Goal: Navigation & Orientation: Find specific page/section

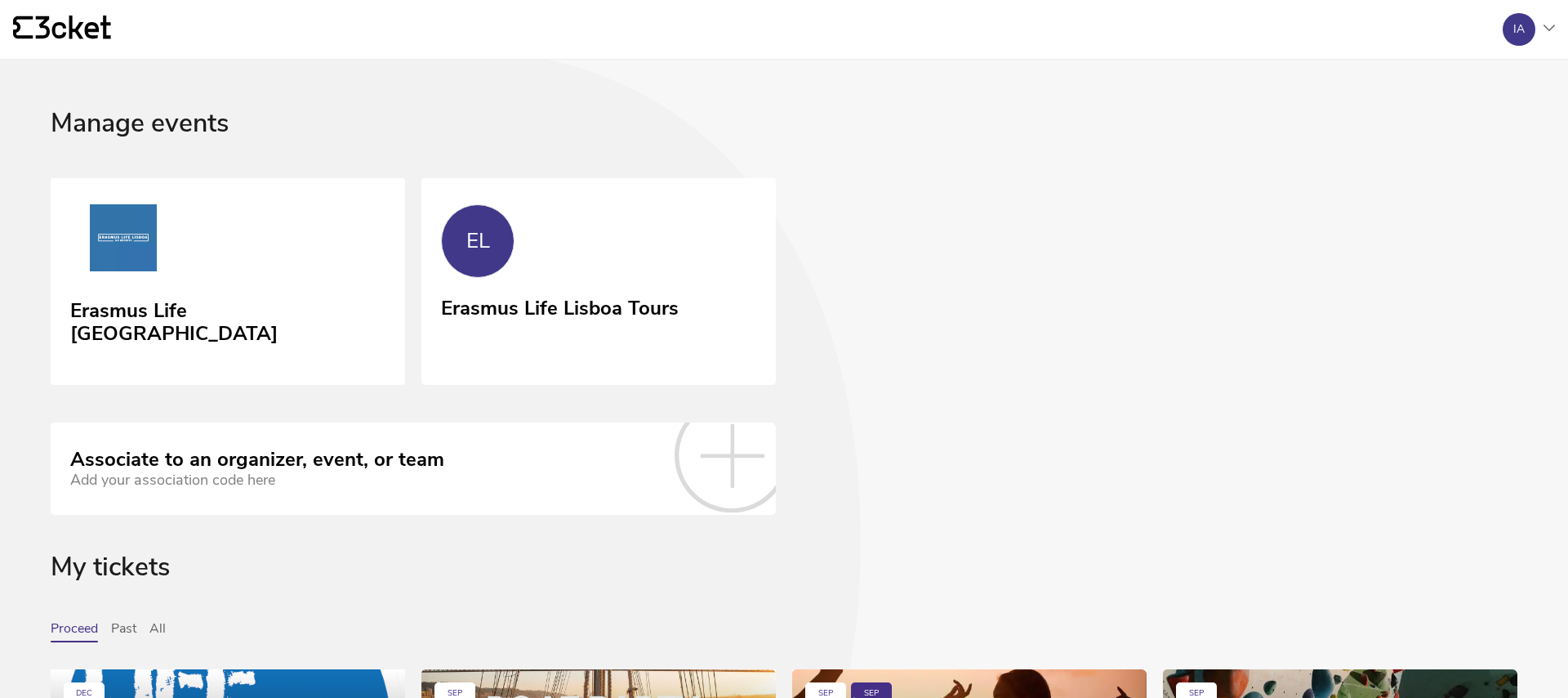
click at [451, 311] on div "Erasmus Life Lisboa Tours" at bounding box center [560, 306] width 238 height 29
click at [355, 320] on link "Erasmus Life [GEOGRAPHIC_DATA]" at bounding box center [227, 281] width 354 height 208
click at [322, 349] on link "Erasmus Life [GEOGRAPHIC_DATA]" at bounding box center [227, 281] width 354 height 208
click at [562, 299] on div "Erasmus Life Lisboa Tours" at bounding box center [560, 306] width 238 height 29
